Goal: Transaction & Acquisition: Book appointment/travel/reservation

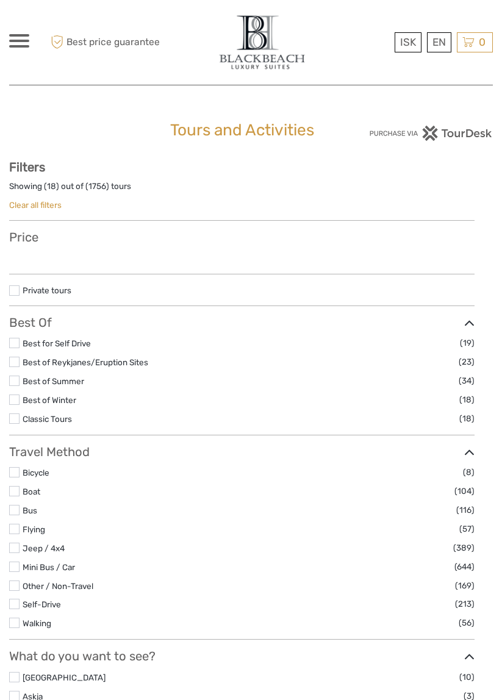
select select
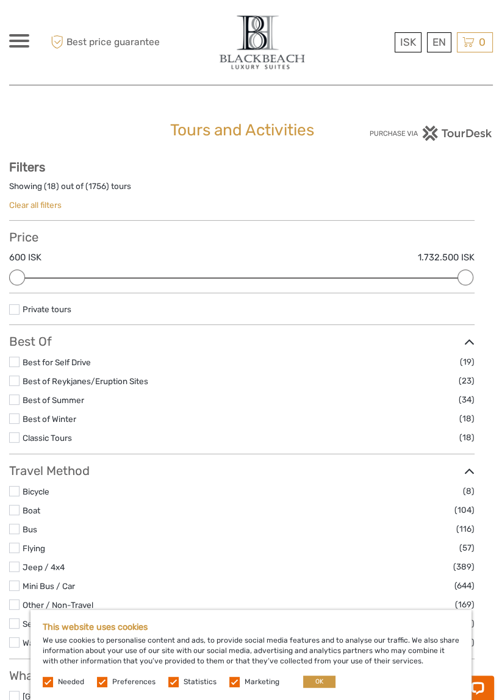
click at [245, 681] on label "Marketing" at bounding box center [262, 682] width 35 height 10
click at [0, 0] on input "checkbox" at bounding box center [0, 0] width 0 height 0
click at [173, 686] on label at bounding box center [173, 682] width 10 height 10
click at [0, 0] on input "checkbox" at bounding box center [0, 0] width 0 height 0
click at [101, 684] on label at bounding box center [102, 682] width 10 height 10
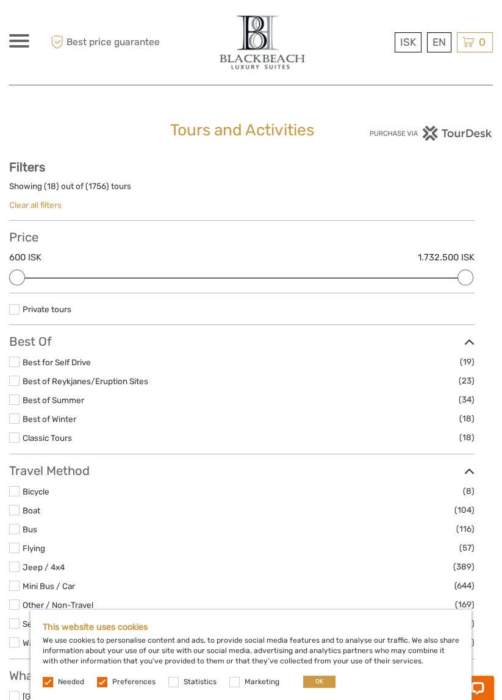
click at [0, 0] on input "checkbox" at bounding box center [0, 0] width 0 height 0
click at [315, 680] on button "OK" at bounding box center [319, 682] width 32 height 12
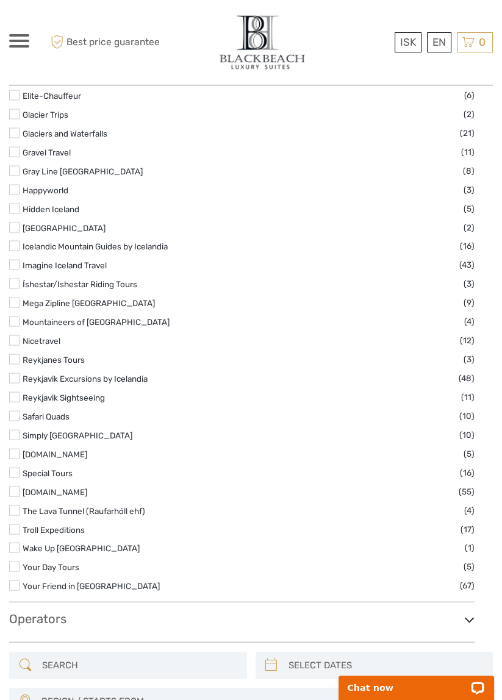
scroll to position [1709, 0]
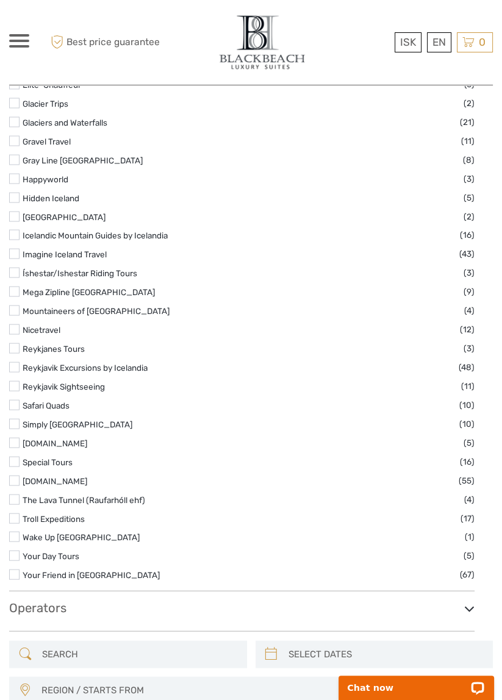
scroll to position [1720, 0]
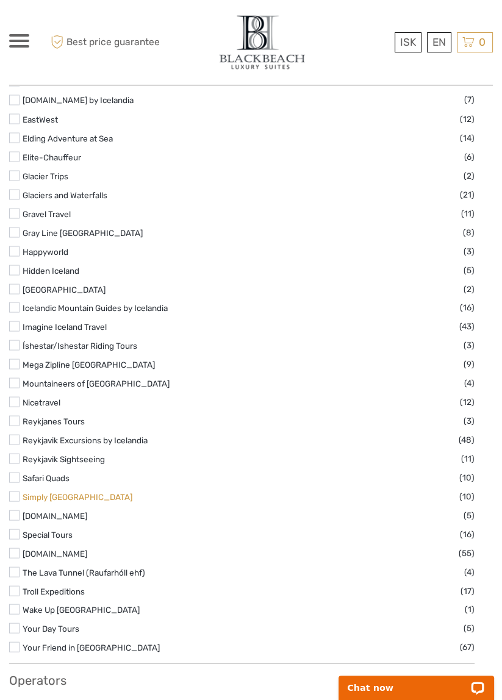
click at [61, 523] on label "Snowmobile.is" at bounding box center [243, 516] width 441 height 14
click at [0, 0] on input "checkbox" at bounding box center [0, 0] width 0 height 0
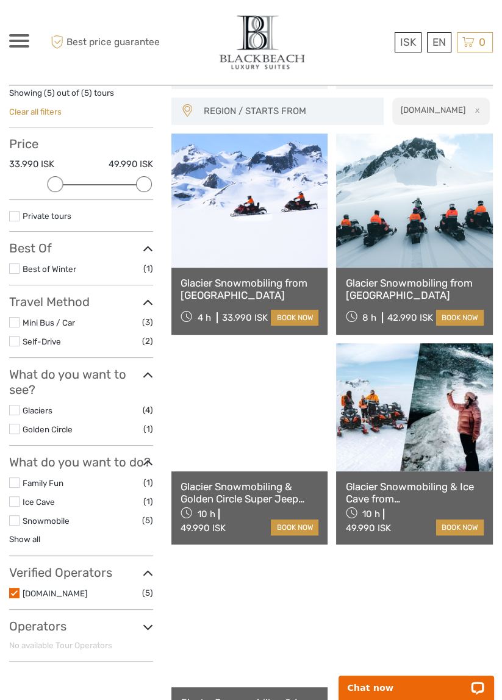
scroll to position [93, 0]
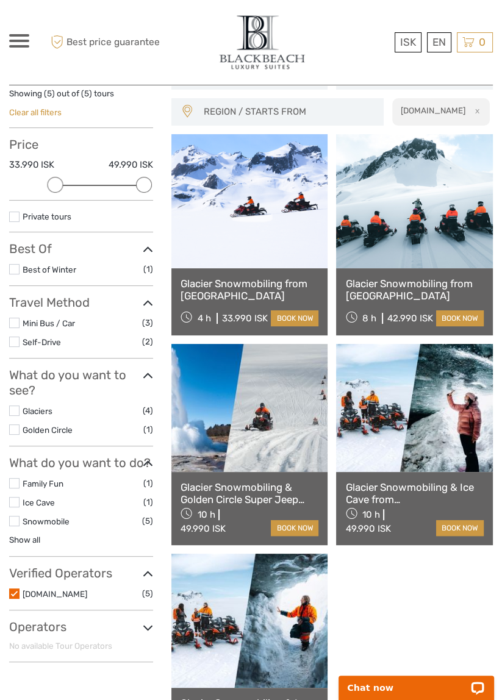
click at [273, 415] on link at bounding box center [249, 408] width 157 height 128
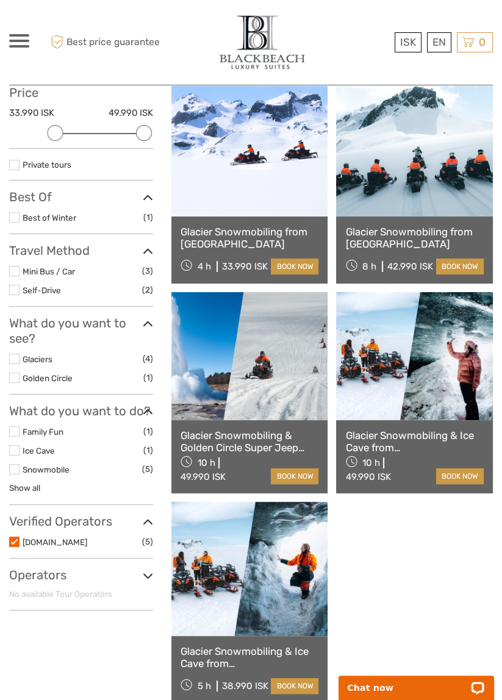
scroll to position [151, 0]
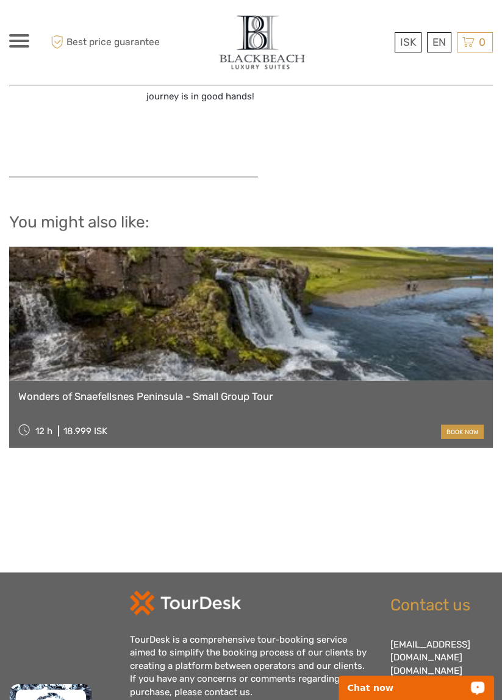
scroll to position [2145, 0]
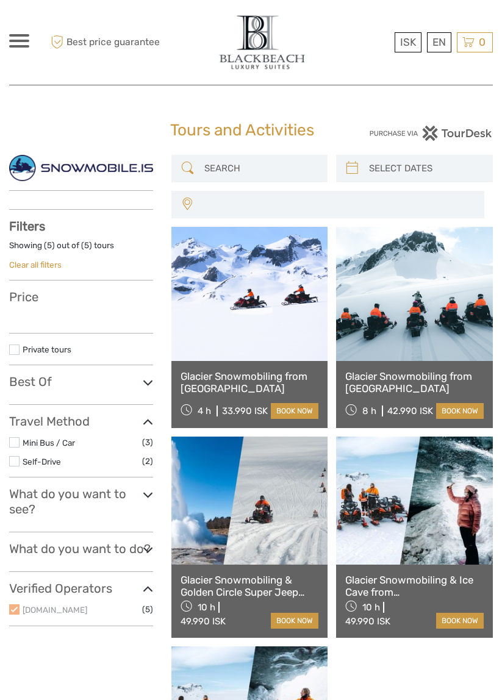
select select
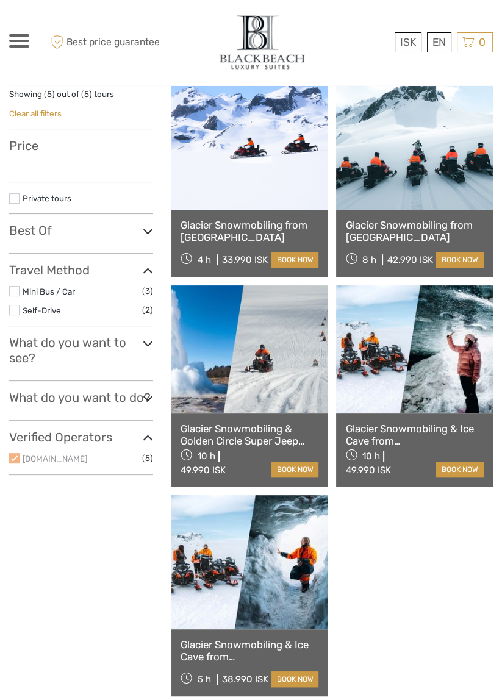
select select
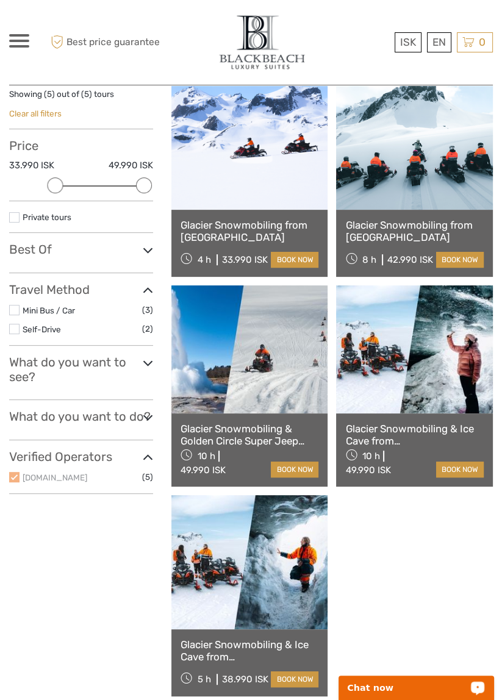
scroll to position [0, 0]
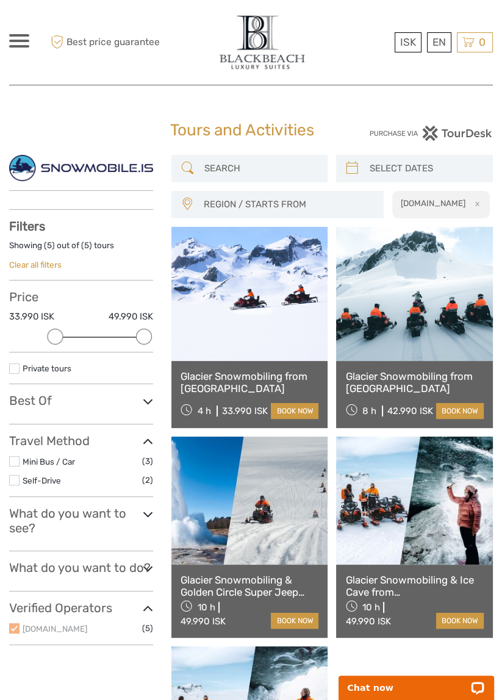
click at [261, 124] on h1 "Tours and Activities" at bounding box center [250, 131] width 161 height 20
click at [20, 44] on div at bounding box center [19, 40] width 20 height 13
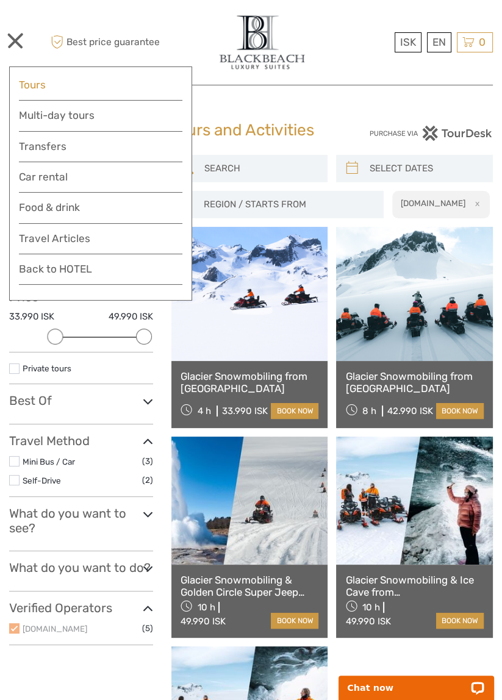
click at [38, 84] on link "Tours" at bounding box center [100, 85] width 163 height 18
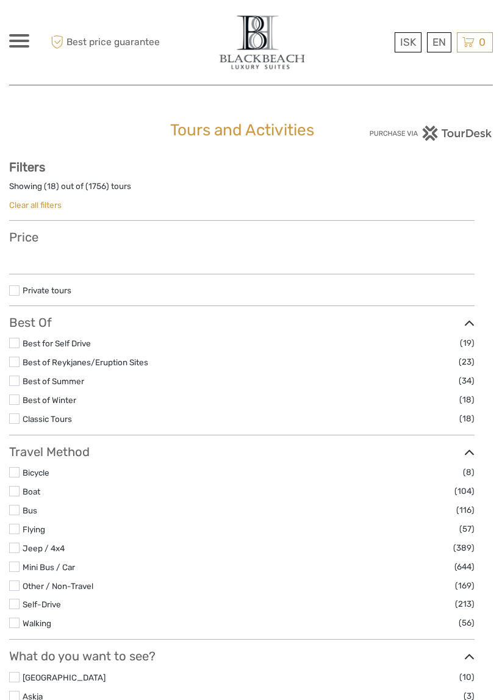
select select
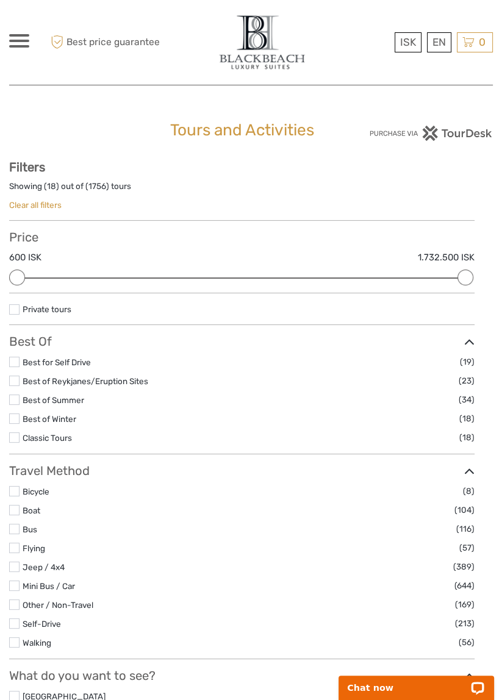
click at [13, 357] on label at bounding box center [14, 362] width 10 height 10
click at [0, 0] on input "checkbox" at bounding box center [0, 0] width 0 height 0
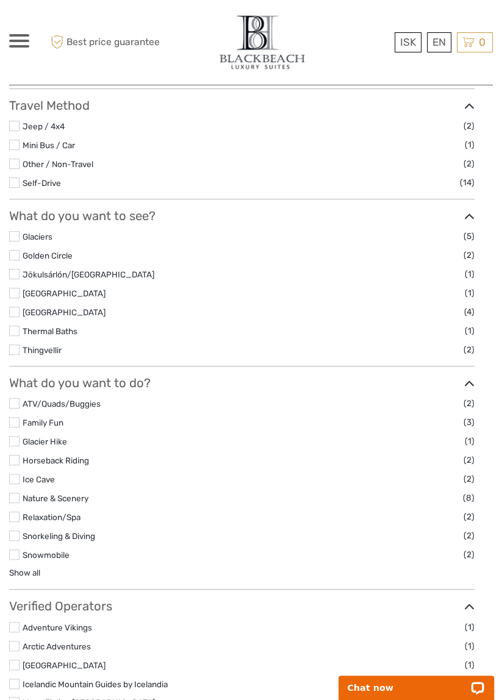
scroll to position [346, 0]
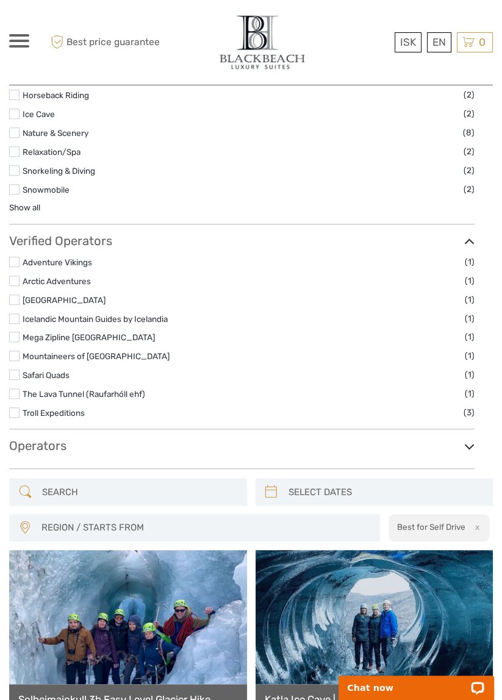
scroll to position [739, 0]
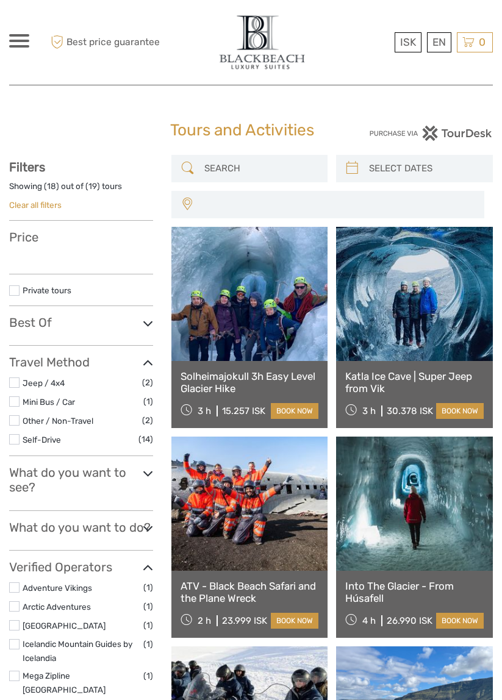
select select
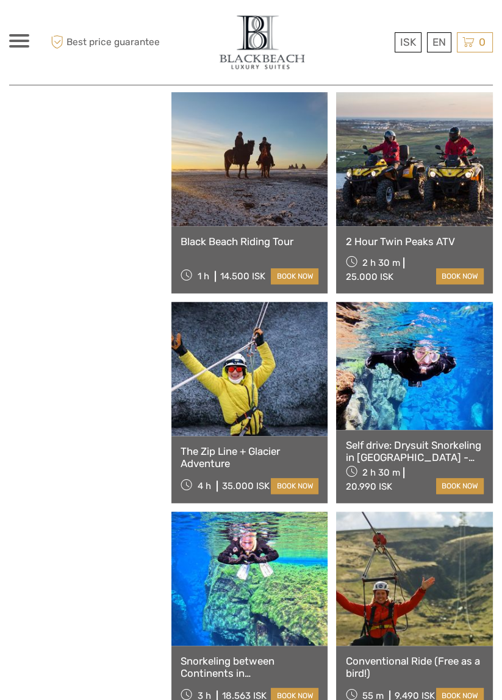
select select
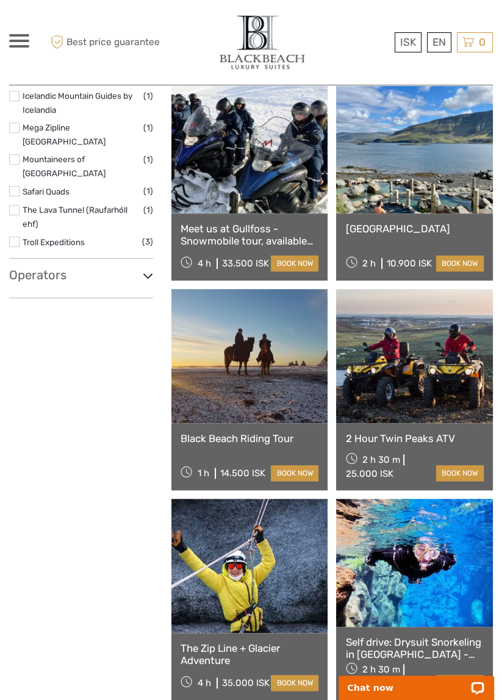
scroll to position [559, 0]
